Goal: Information Seeking & Learning: Learn about a topic

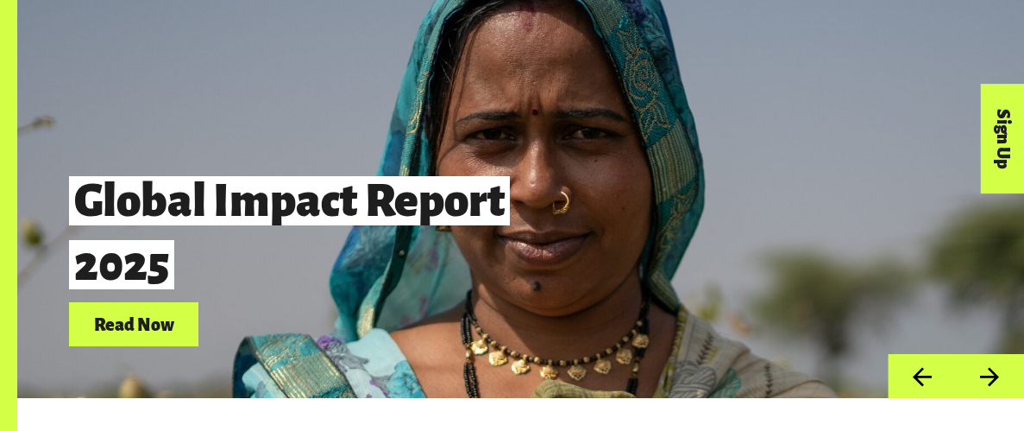
scroll to position [492, 0]
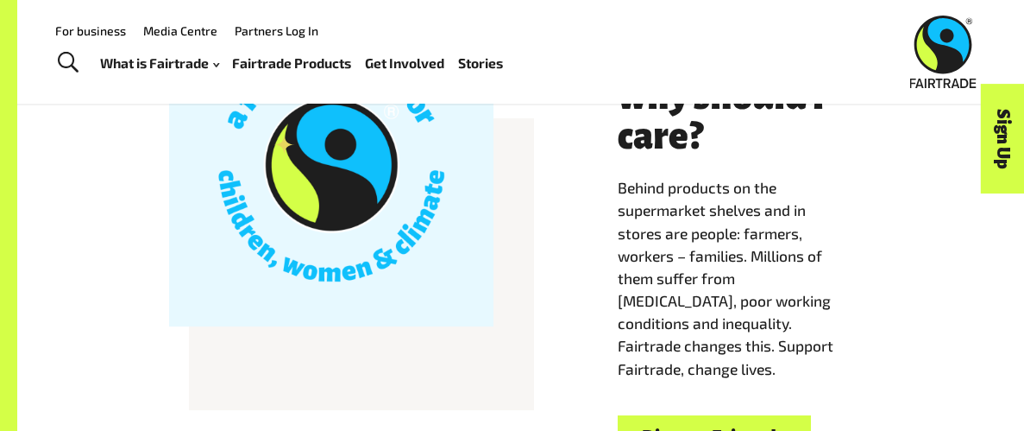
click at [208, 222] on div at bounding box center [331, 164] width 324 height 324
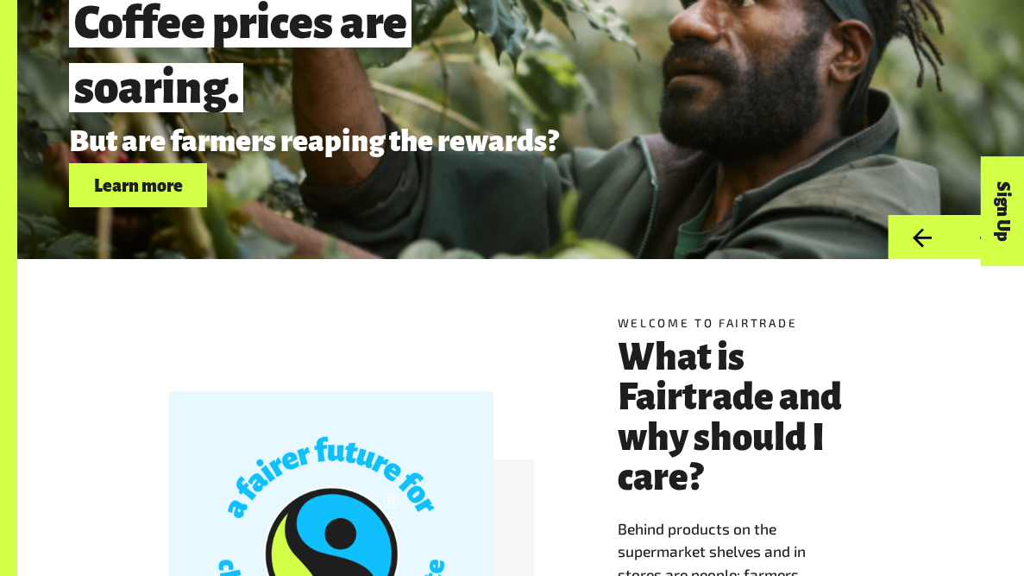
scroll to position [0, 0]
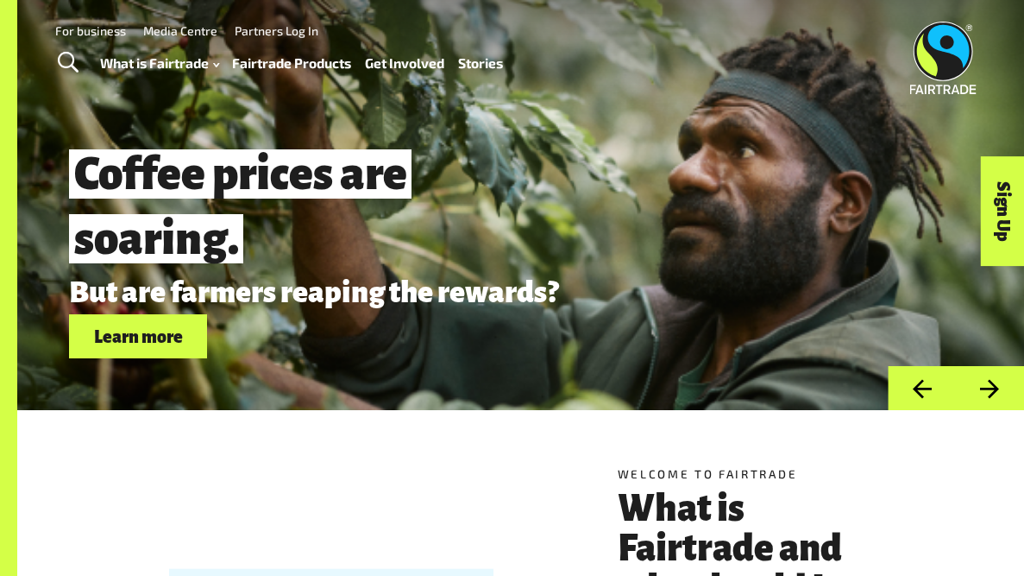
click at [262, 64] on link "Fairtrade Products" at bounding box center [291, 63] width 119 height 24
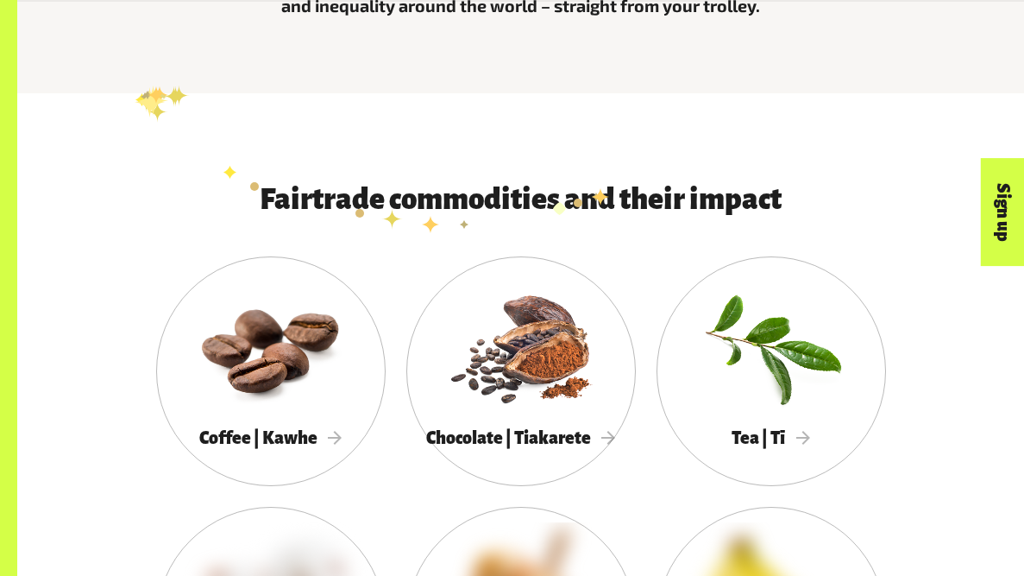
scroll to position [669, 0]
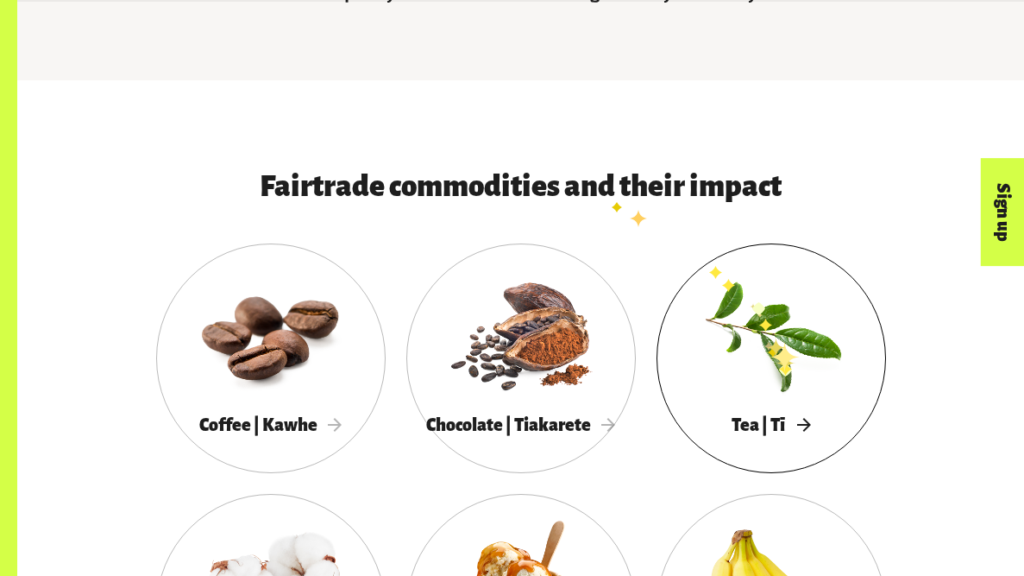
click at [779, 357] on div at bounding box center [772, 333] width 230 height 149
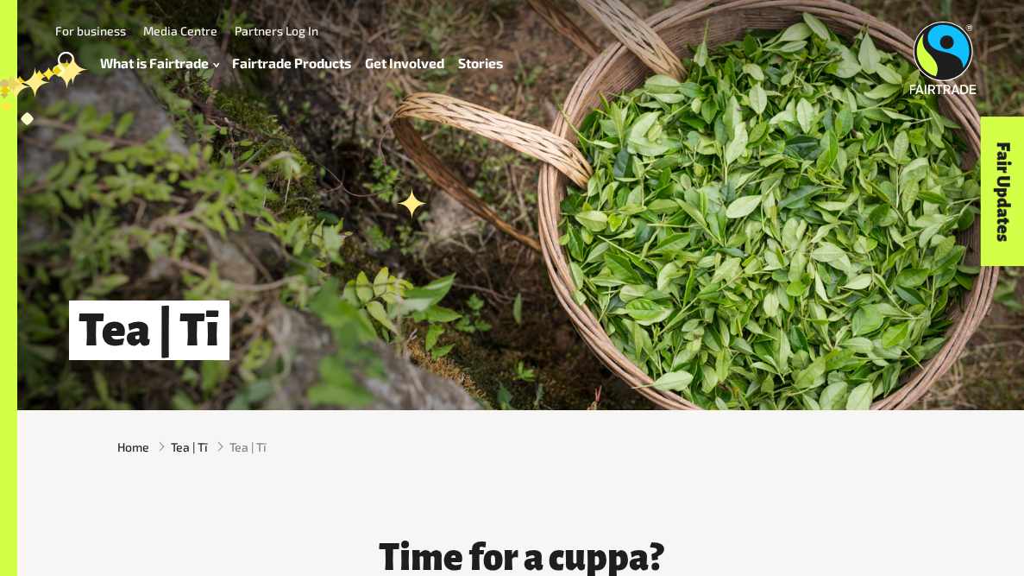
click at [63, 54] on span "Toggle Search" at bounding box center [68, 63] width 21 height 22
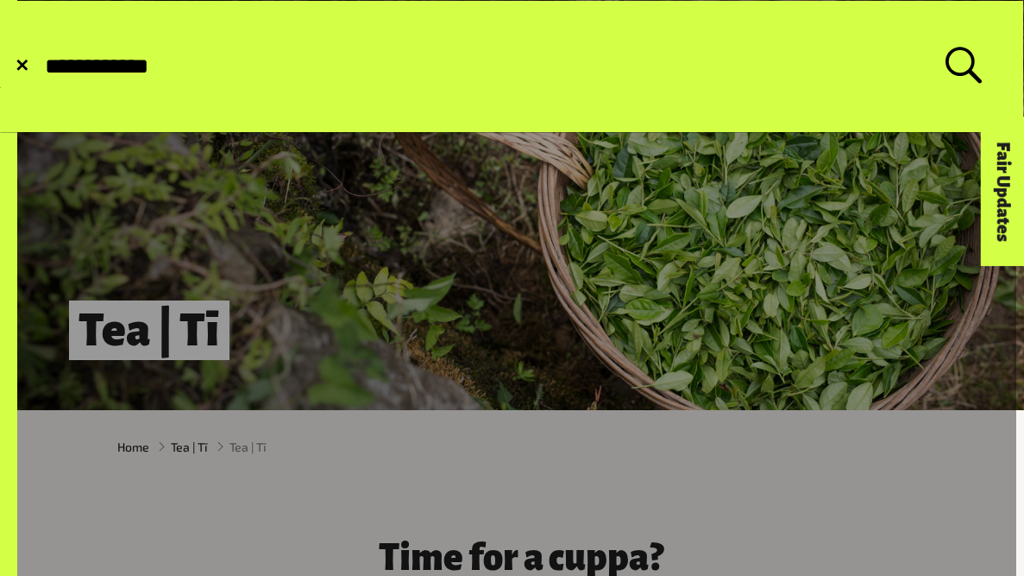
type input "**********"
click at [42, 66] on button "Submit Search" at bounding box center [42, 66] width 1 height 1
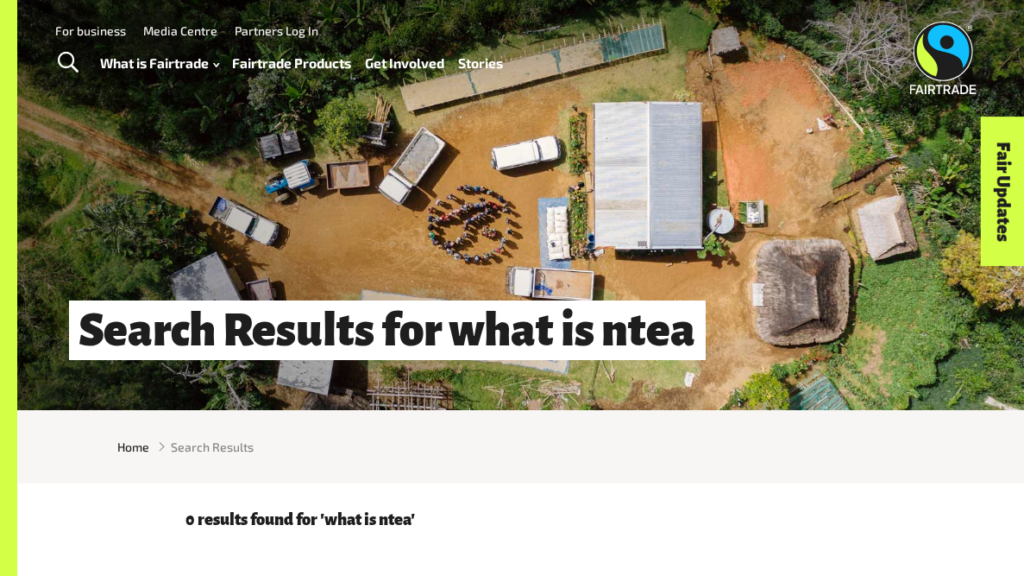
click at [66, 52] on span "Toggle Search" at bounding box center [68, 63] width 21 height 22
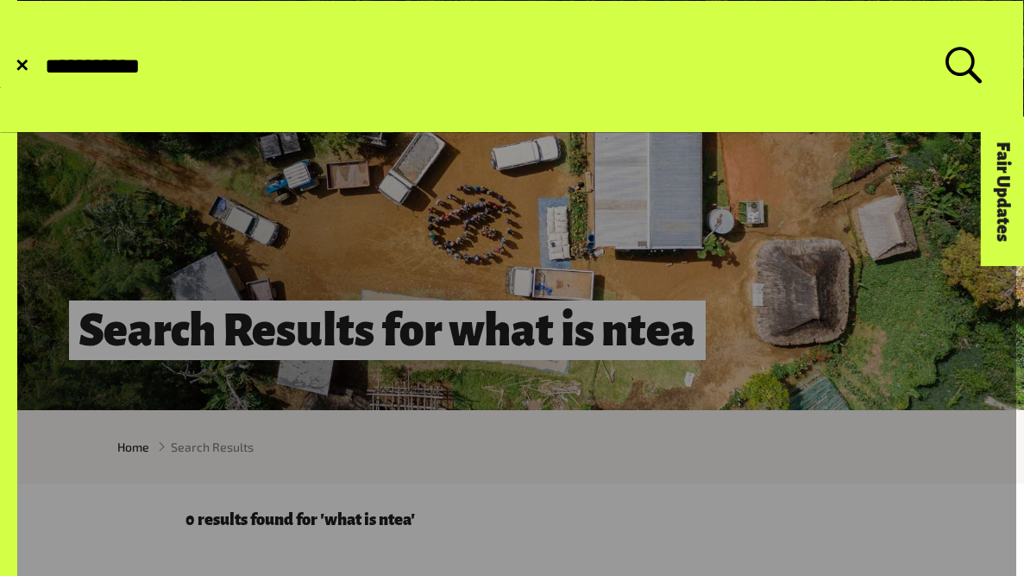
type input "**********"
click at [42, 66] on button "Submit Search" at bounding box center [42, 66] width 1 height 1
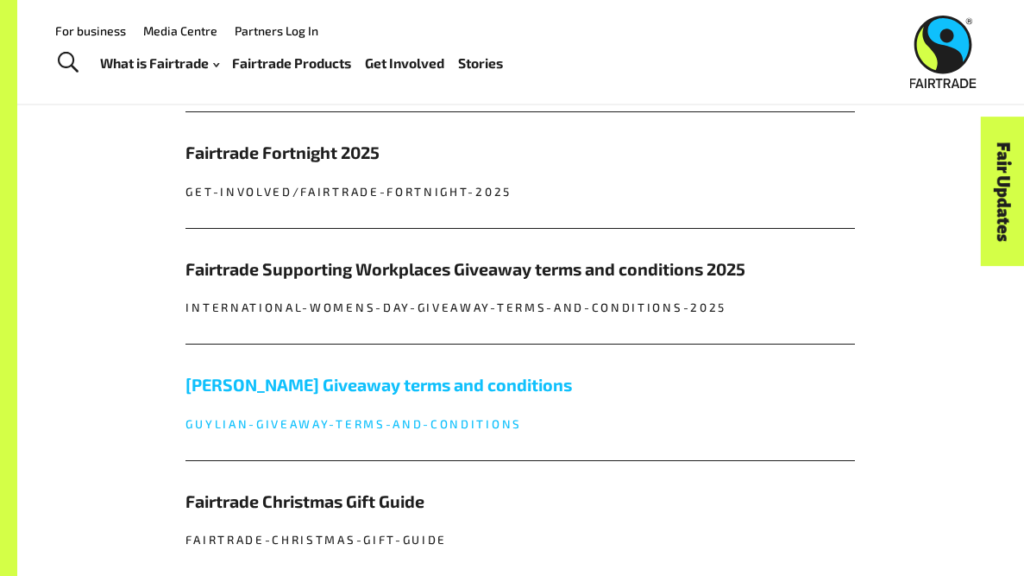
scroll to position [1275, 0]
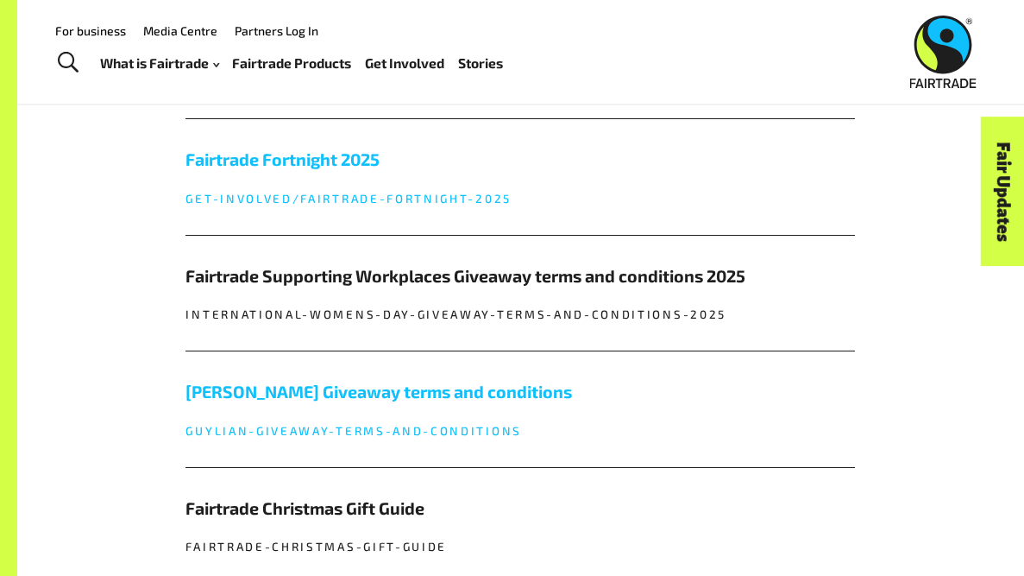
click at [323, 180] on link "Fairtrade Fortnight 2025 get-involved/fairtrade-fortnight-2025" at bounding box center [521, 176] width 670 height 115
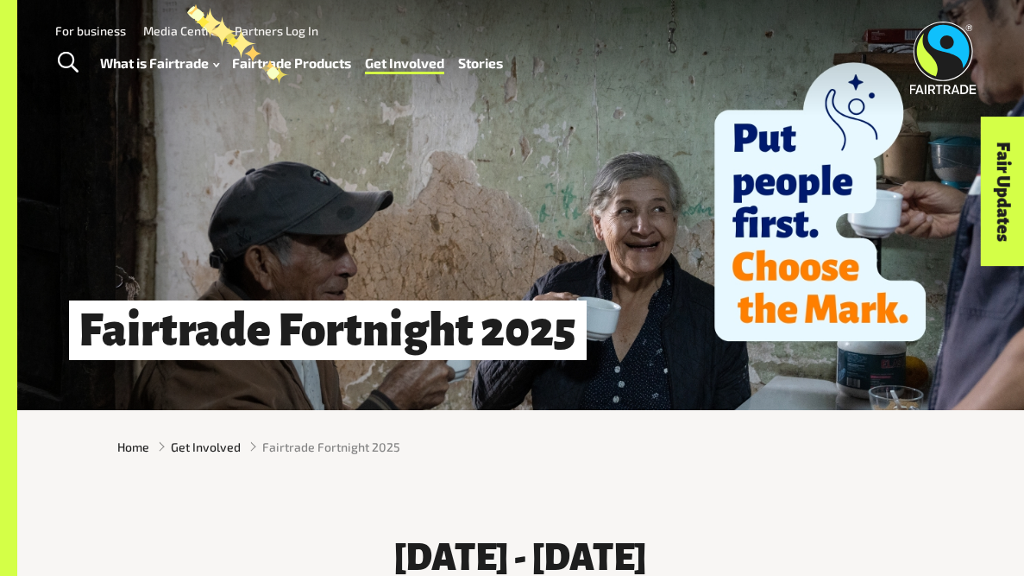
click at [267, 62] on link "Fairtrade Products" at bounding box center [291, 63] width 119 height 24
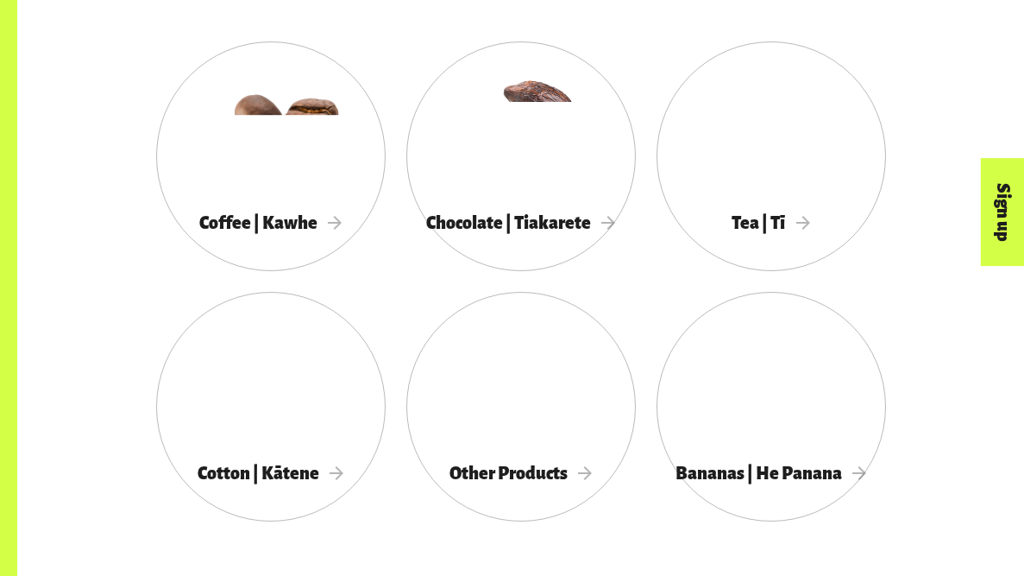
scroll to position [874, 0]
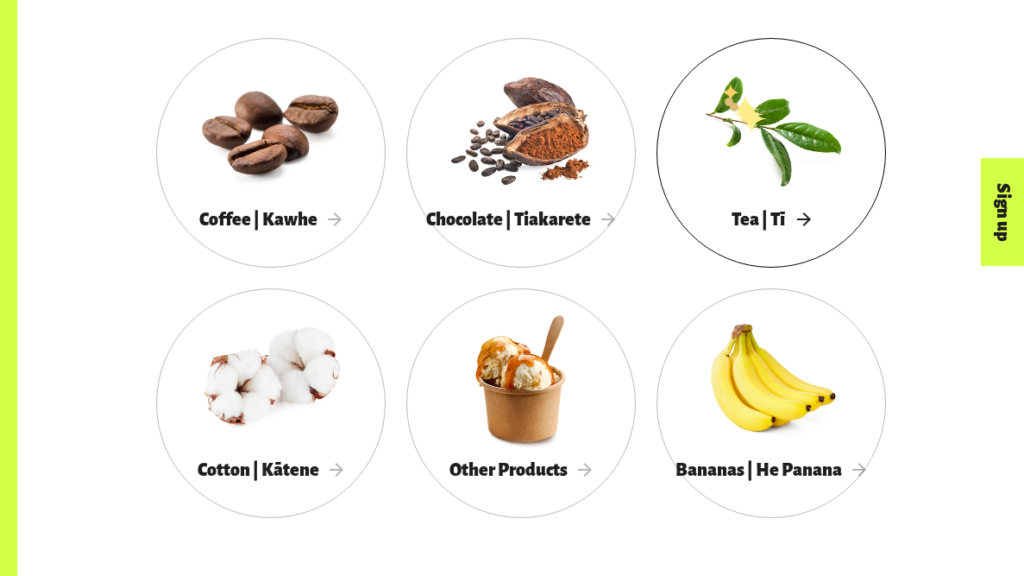
click at [740, 106] on div at bounding box center [772, 127] width 230 height 149
